Goal: Task Accomplishment & Management: Manage account settings

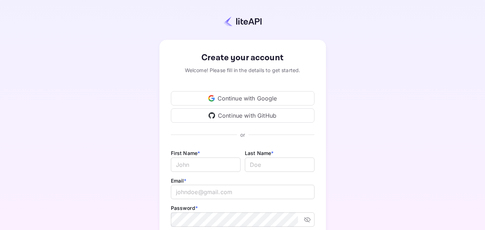
click at [269, 99] on div "Continue with Google" at bounding box center [243, 98] width 144 height 14
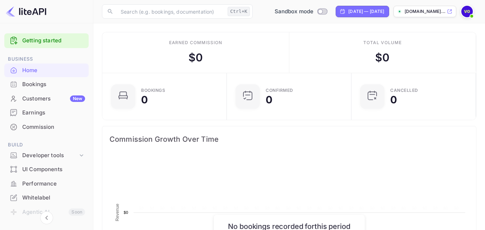
scroll to position [111, 115]
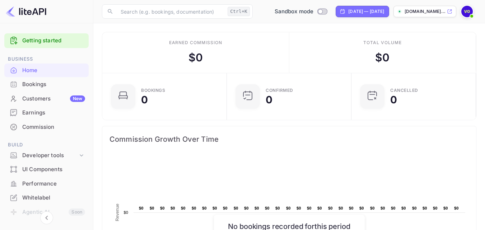
click at [52, 87] on div "Bookings" at bounding box center [53, 84] width 63 height 8
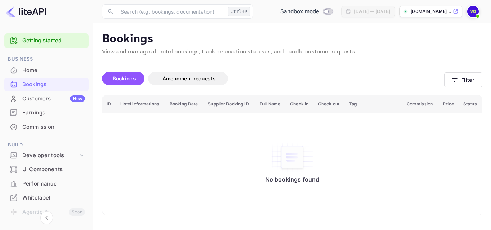
click at [47, 42] on link "Getting started" at bounding box center [53, 41] width 63 height 8
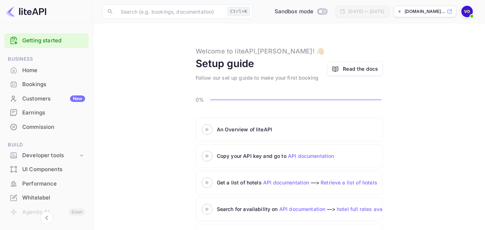
click at [63, 69] on div "Home" at bounding box center [53, 70] width 63 height 8
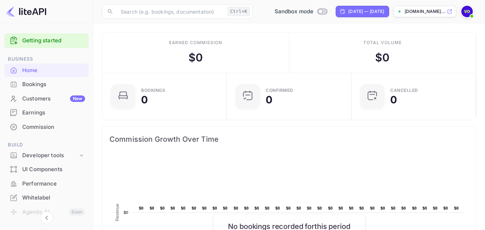
click at [416, 13] on p "[DOMAIN_NAME]..." at bounding box center [425, 11] width 41 height 6
click at [468, 14] on span at bounding box center [471, 16] width 7 height 7
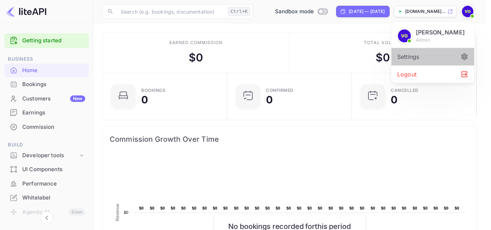
click at [460, 56] on icon at bounding box center [464, 57] width 8 height 8
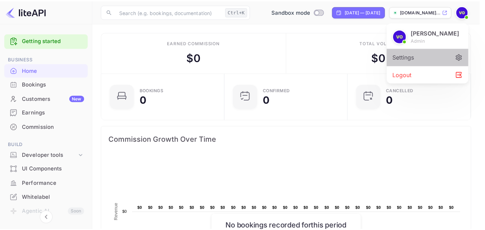
scroll to position [6, 6]
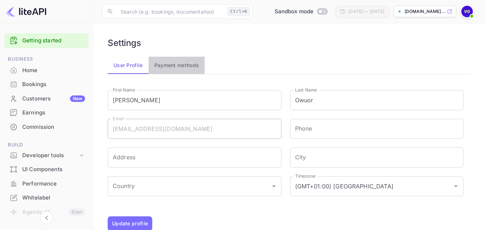
click at [190, 63] on button "Payment methods" at bounding box center [177, 65] width 56 height 17
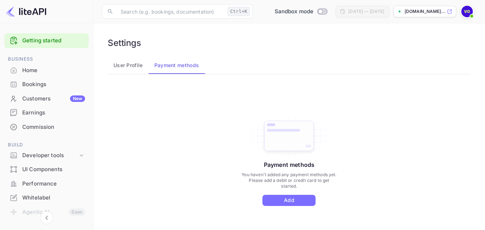
click at [130, 68] on button "User Profile" at bounding box center [128, 65] width 41 height 17
